Goal: Information Seeking & Learning: Learn about a topic

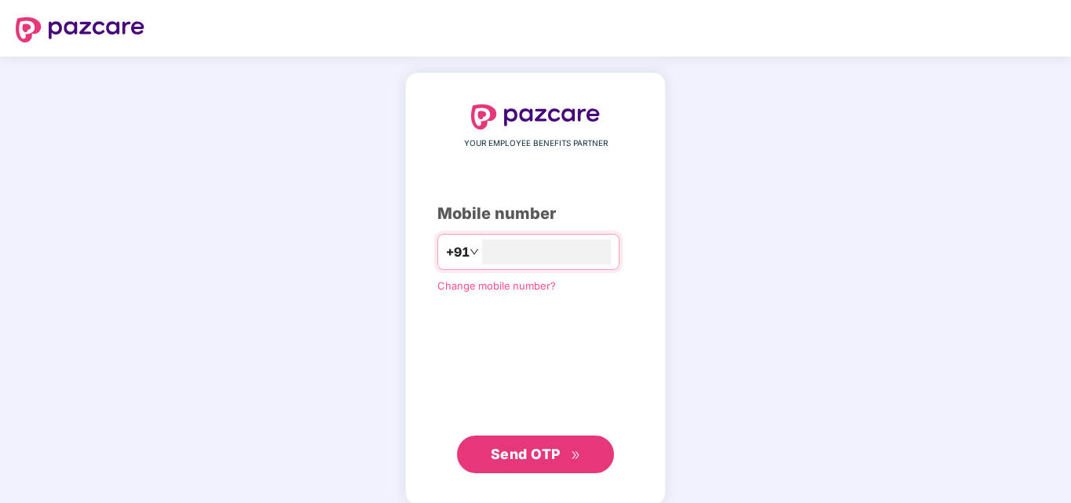
type input "**********"
click at [526, 450] on span "Send OTP" at bounding box center [526, 454] width 70 height 16
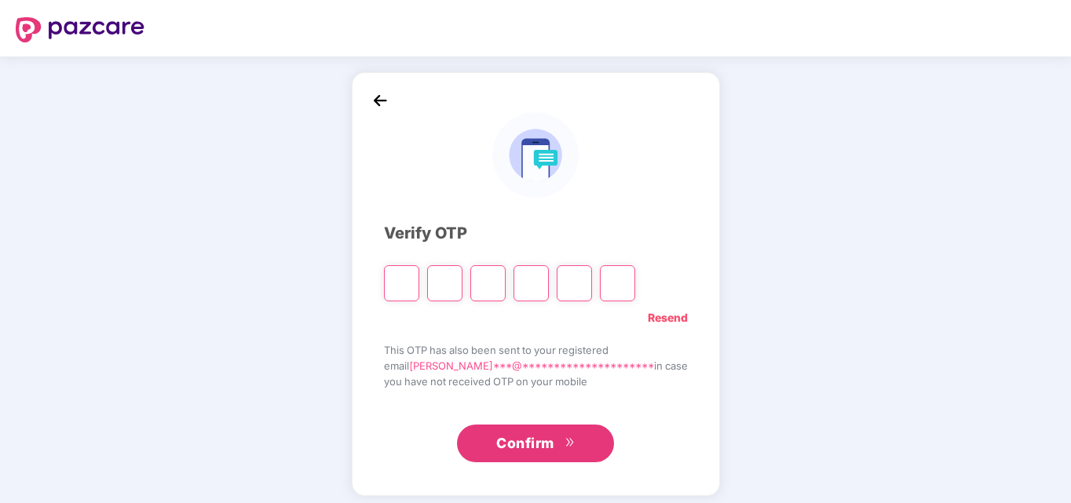
type input "*"
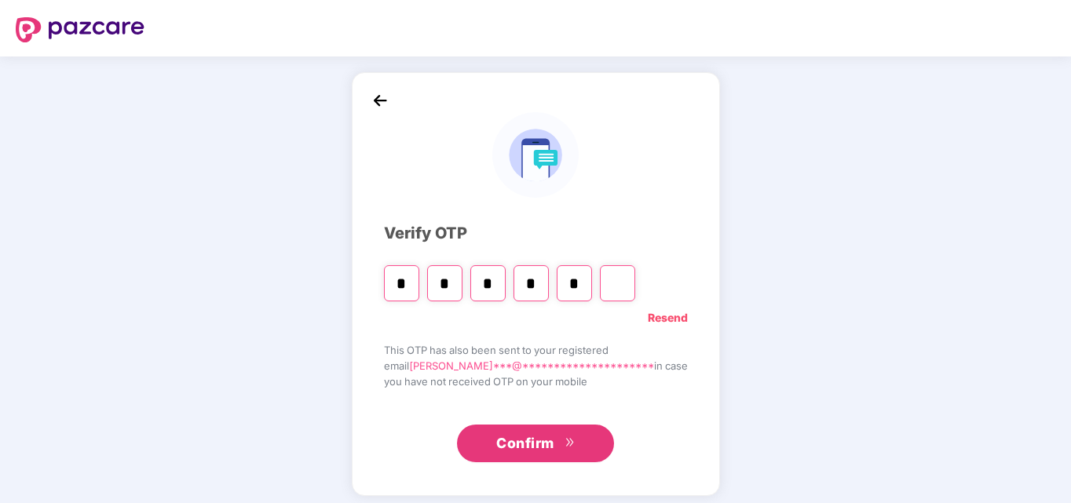
type input "*"
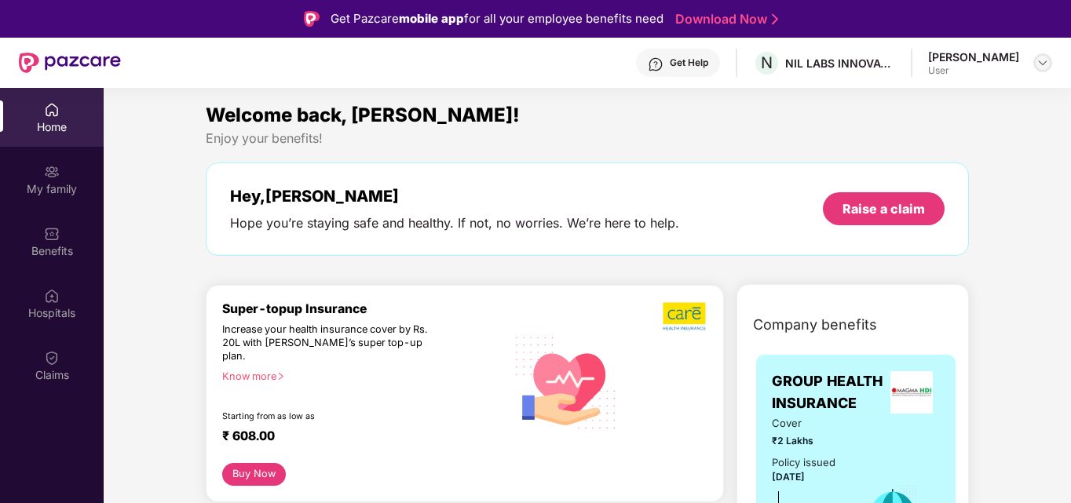
click at [1044, 56] on div at bounding box center [1042, 62] width 19 height 19
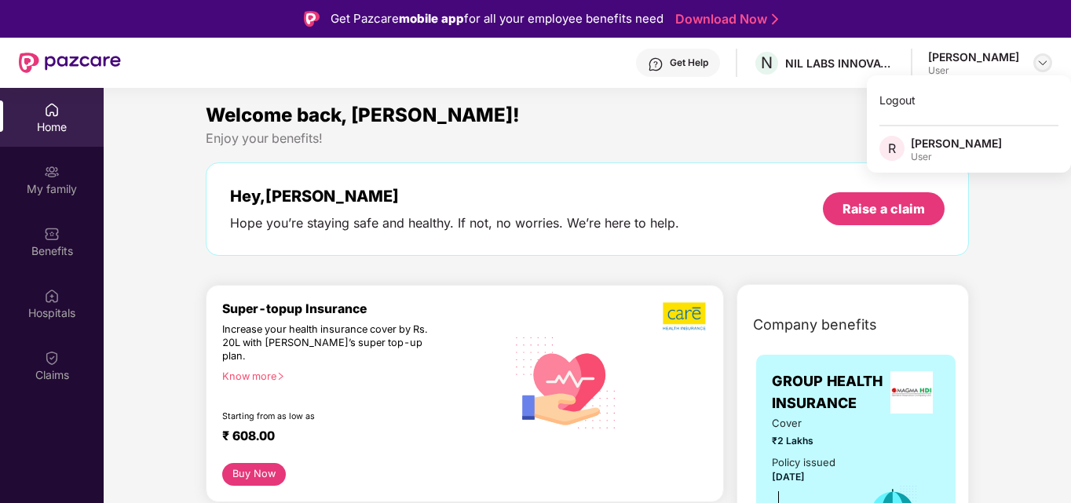
click at [1044, 56] on div at bounding box center [1042, 62] width 19 height 19
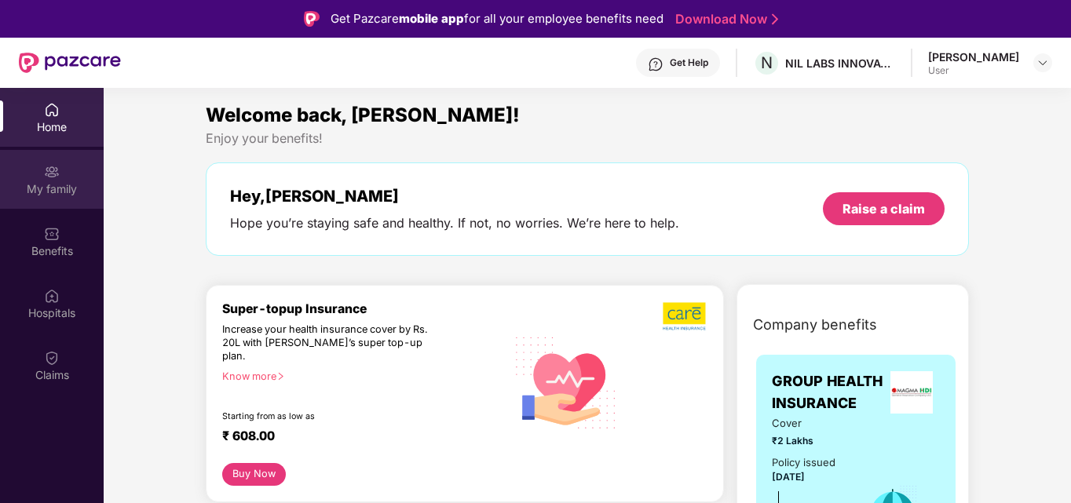
click at [39, 170] on div "My family" at bounding box center [52, 179] width 104 height 59
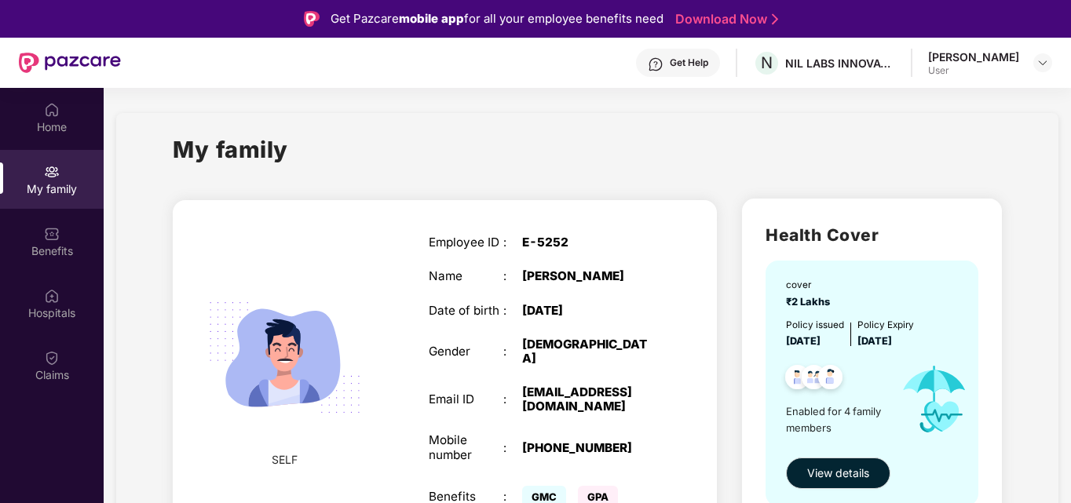
click at [623, 266] on div "Employee ID : E-5252 Name : [PERSON_NAME] Date of birth : [DEMOGRAPHIC_DATA] Ge…" at bounding box center [541, 374] width 257 height 316
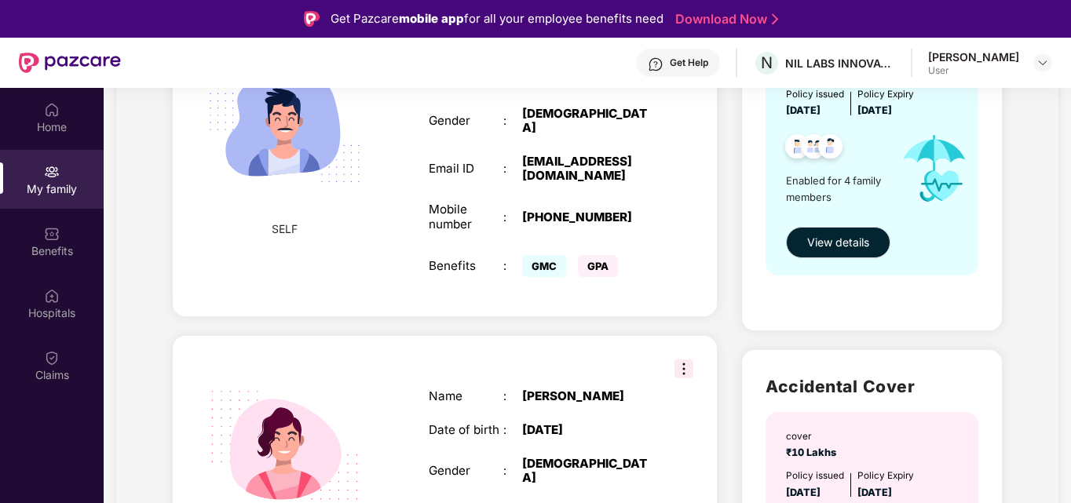
scroll to position [232, 0]
click at [599, 254] on span "GPA" at bounding box center [598, 265] width 40 height 22
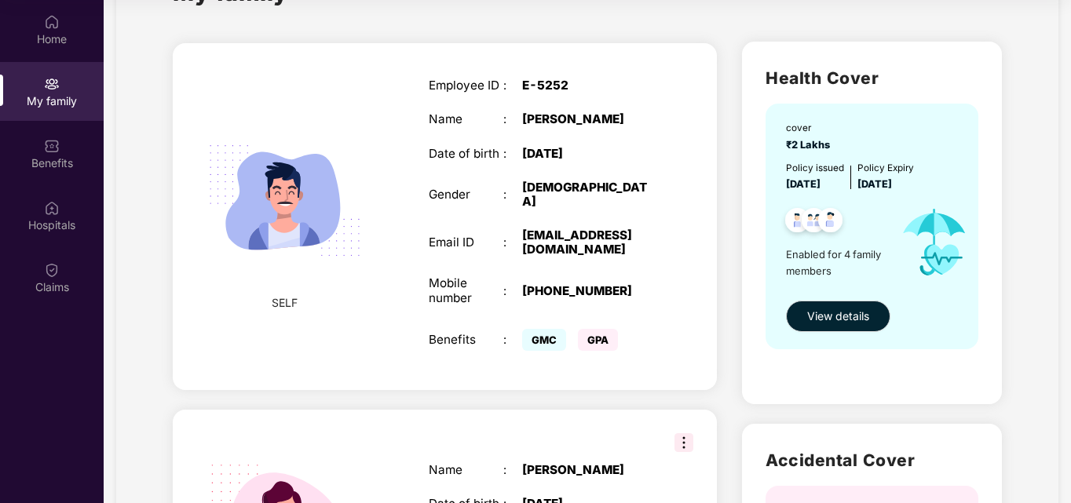
scroll to position [70, 0]
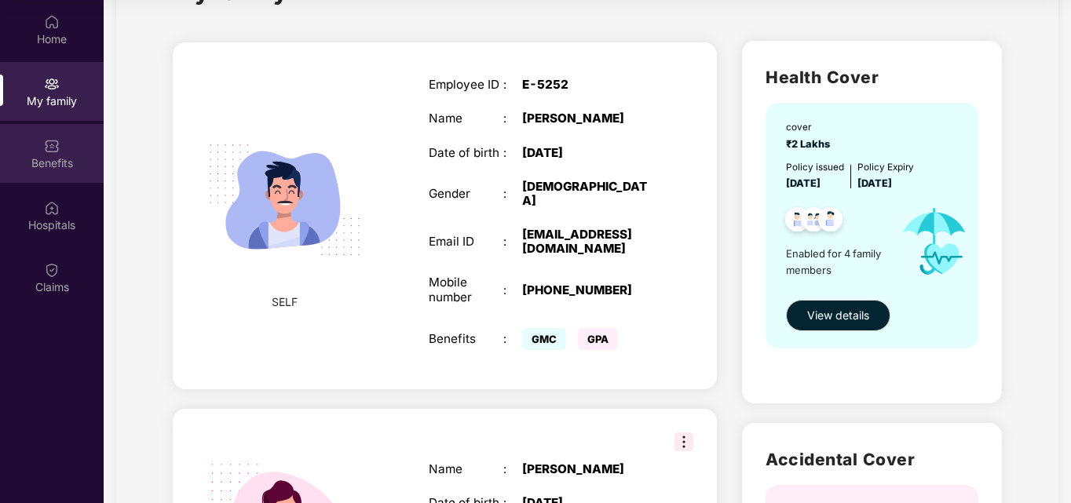
click at [61, 163] on div "Benefits" at bounding box center [52, 163] width 104 height 16
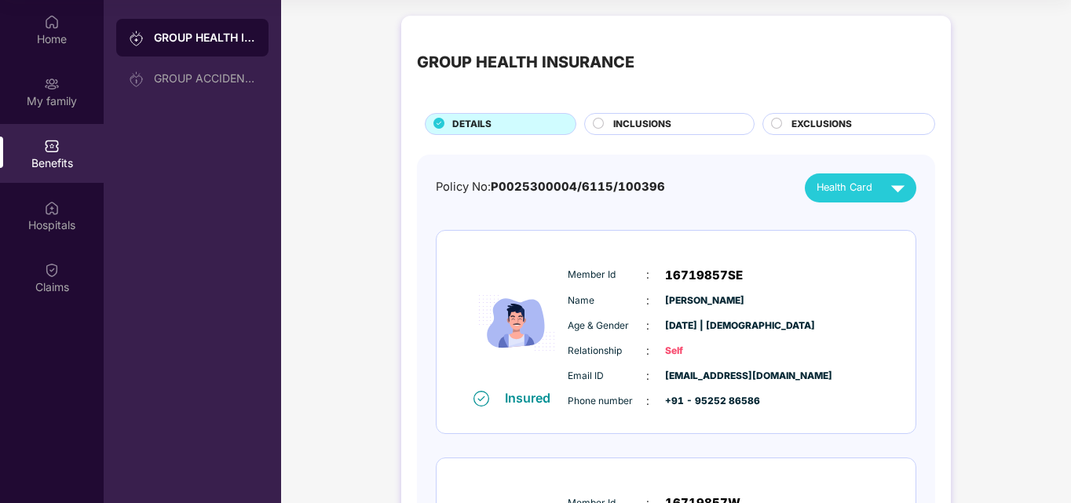
drag, startPoint x: 867, startPoint y: 269, endPoint x: 1016, endPoint y: 216, distance: 158.5
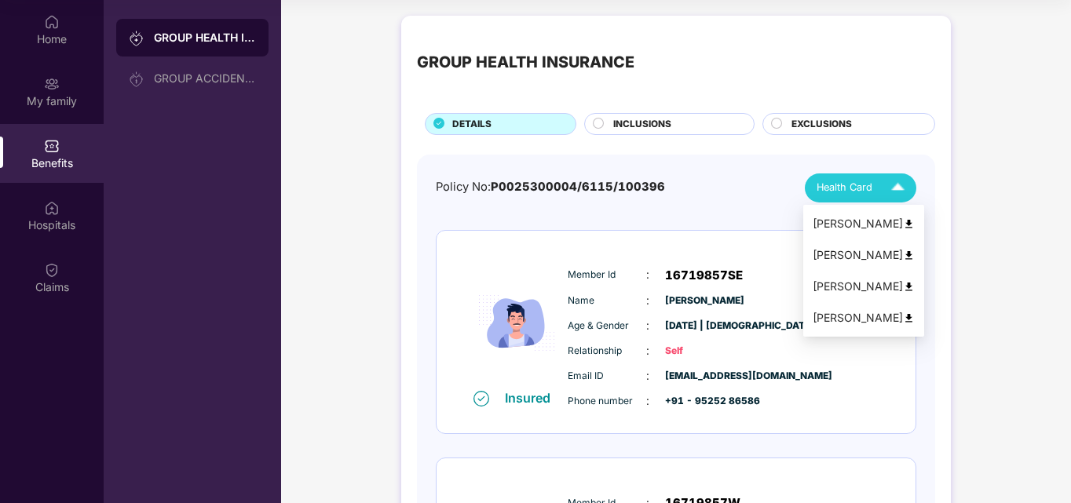
click at [890, 185] on img at bounding box center [897, 187] width 27 height 27
click at [904, 225] on img at bounding box center [909, 224] width 12 height 12
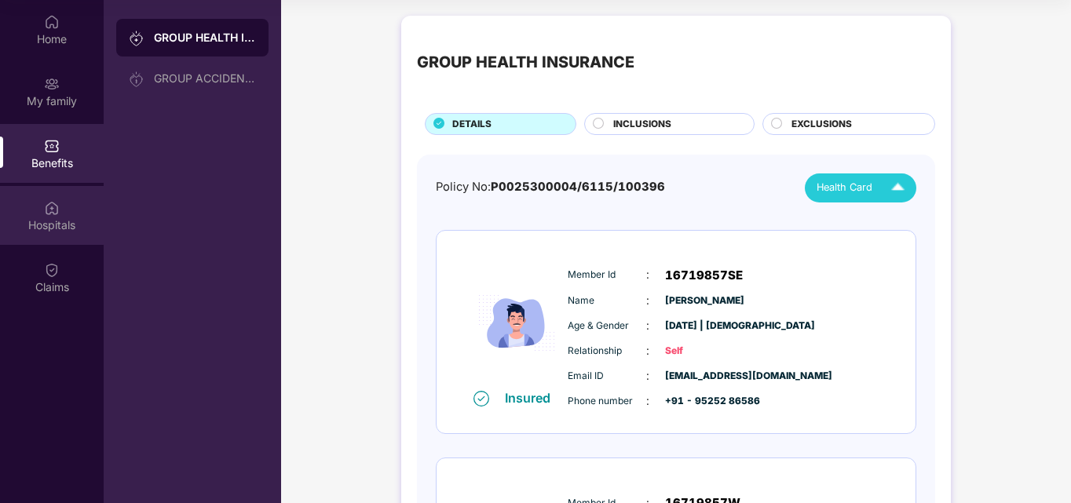
click at [43, 217] on div "Hospitals" at bounding box center [52, 225] width 104 height 16
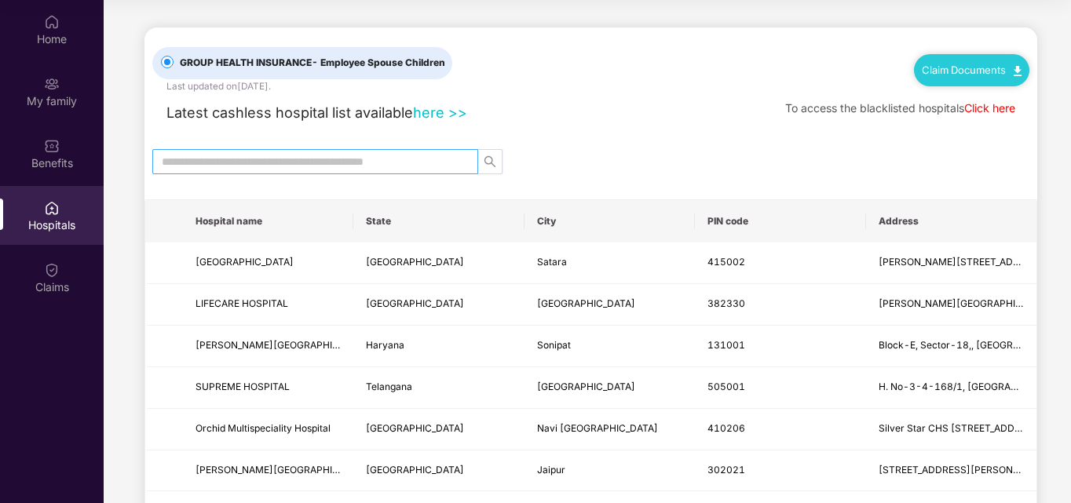
click at [294, 150] on span at bounding box center [315, 161] width 326 height 25
